Goal: Information Seeking & Learning: Learn about a topic

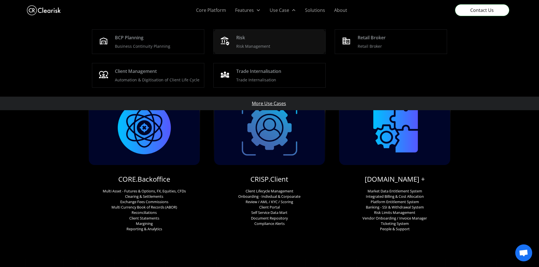
click at [264, 42] on div "Risk Risk Management" at bounding box center [278, 41] width 85 height 15
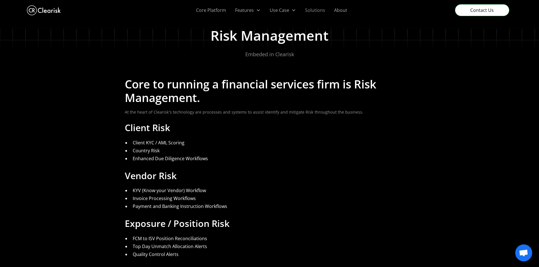
click at [315, 12] on link "Solutions" at bounding box center [314, 10] width 29 height 20
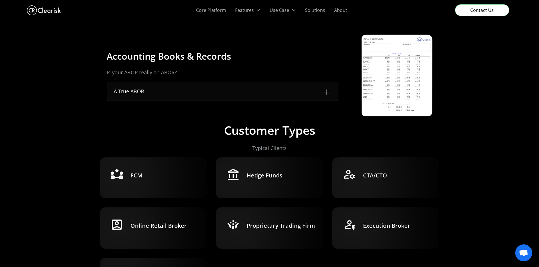
click at [205, 98] on div "A True ABOR" at bounding box center [222, 91] width 231 height 19
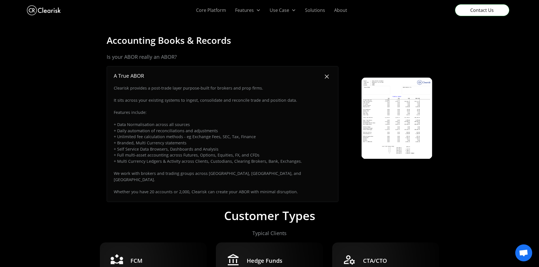
click at [259, 74] on div "A True ABOR" at bounding box center [222, 75] width 231 height 19
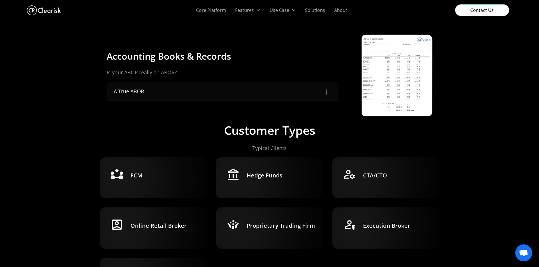
click at [398, 79] on div at bounding box center [409, 57] width 45 height 45
click at [38, 12] on img "home" at bounding box center [44, 10] width 34 height 13
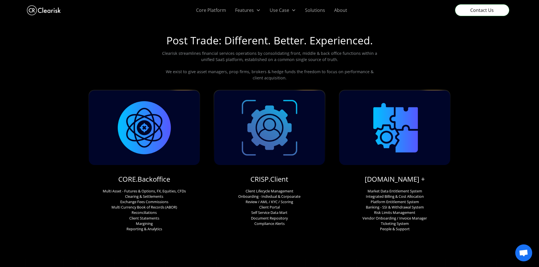
click at [331, 124] on div "CORE.Backoffice Multi Asset - Futures & Options, FX, Equities, CFDs Clearing & …" at bounding box center [270, 161] width 362 height 142
click at [208, 12] on link "Core Platform" at bounding box center [210, 10] width 39 height 20
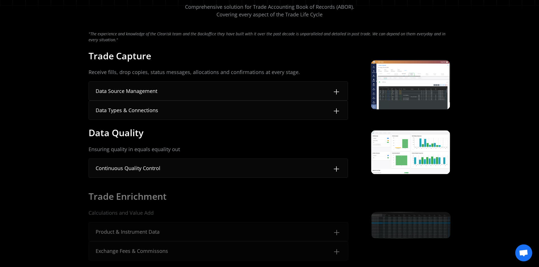
scroll to position [57, 0]
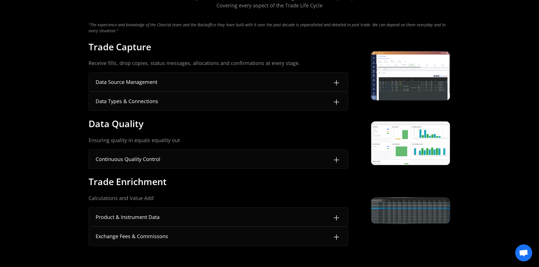
click at [334, 83] on img at bounding box center [336, 82] width 9 height 9
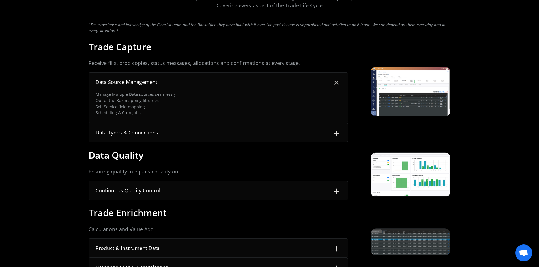
click at [343, 124] on div "Data Types & Connections" at bounding box center [218, 132] width 259 height 19
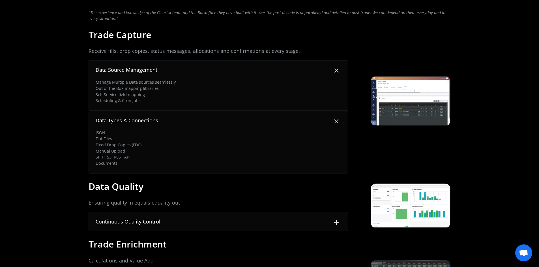
scroll to position [0, 0]
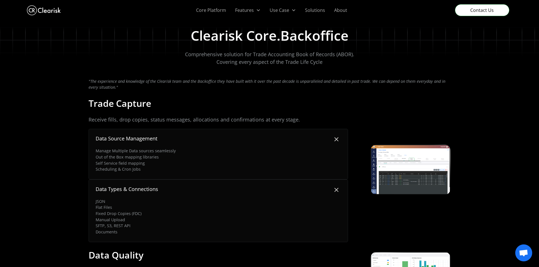
click at [38, 10] on img "home" at bounding box center [44, 10] width 34 height 13
